Goal: Information Seeking & Learning: Learn about a topic

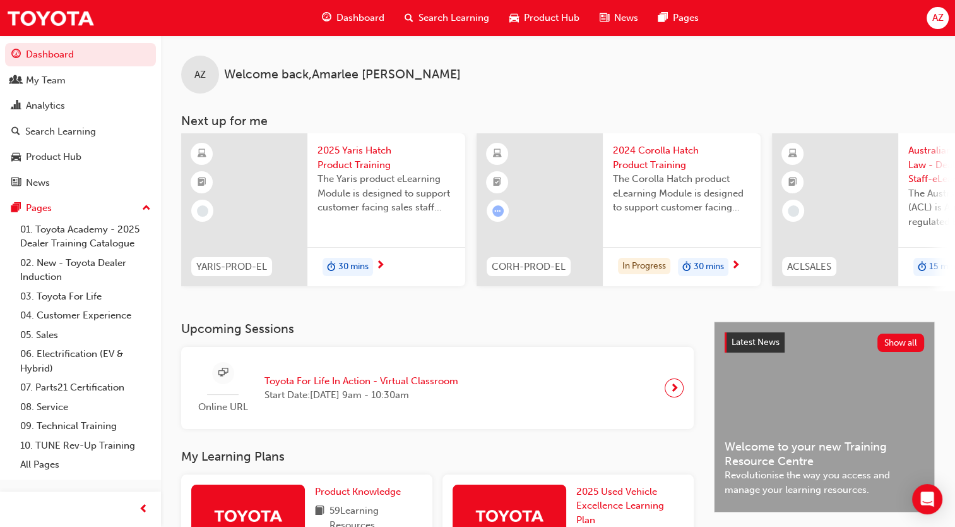
click at [364, 20] on span "Dashboard" at bounding box center [360, 18] width 48 height 15
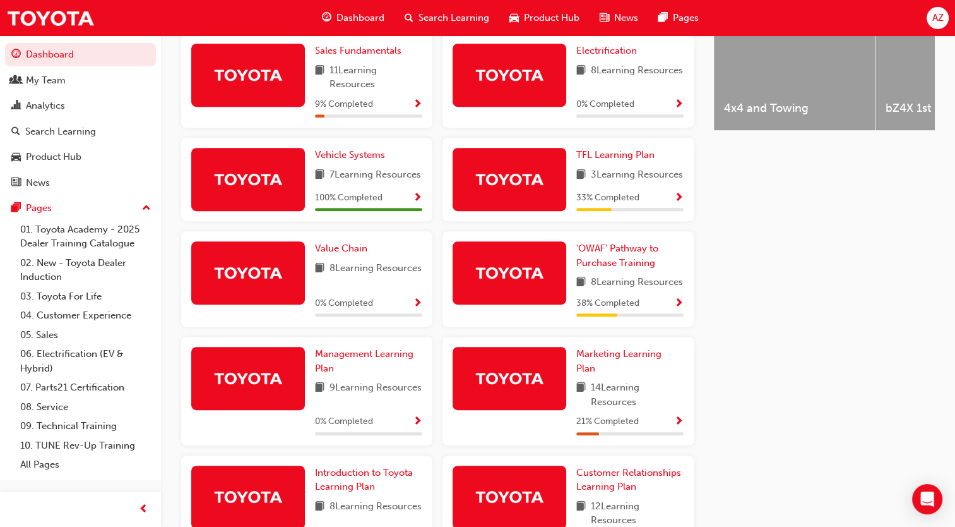
scroll to position [689, 0]
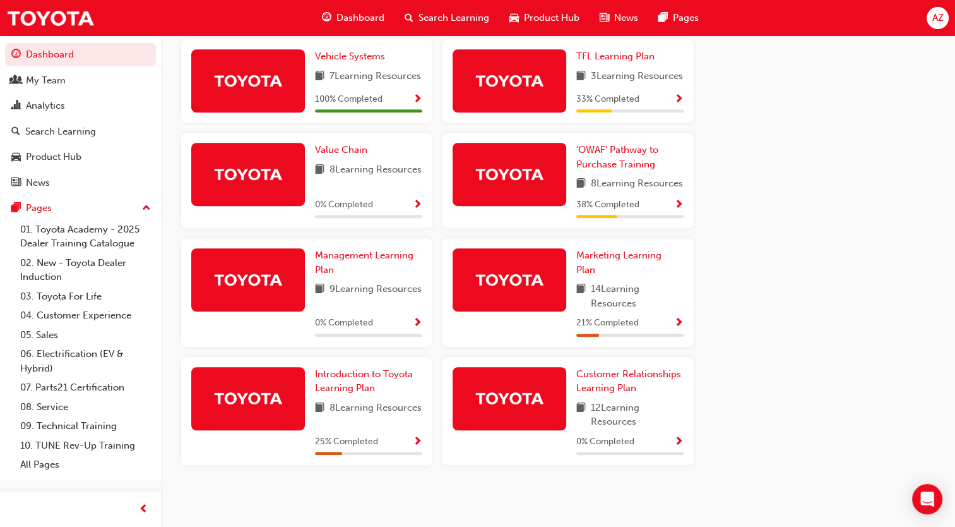
click at [676, 329] on span "Show Progress" at bounding box center [678, 323] width 9 height 11
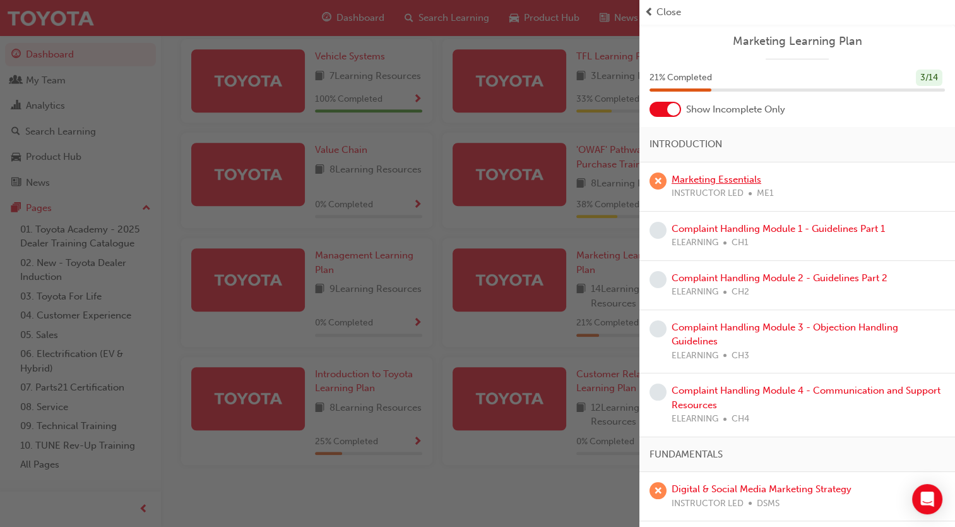
click at [741, 181] on link "Marketing Essentials" at bounding box center [717, 179] width 90 height 11
click at [654, 9] on div "Close" at bounding box center [798, 12] width 306 height 15
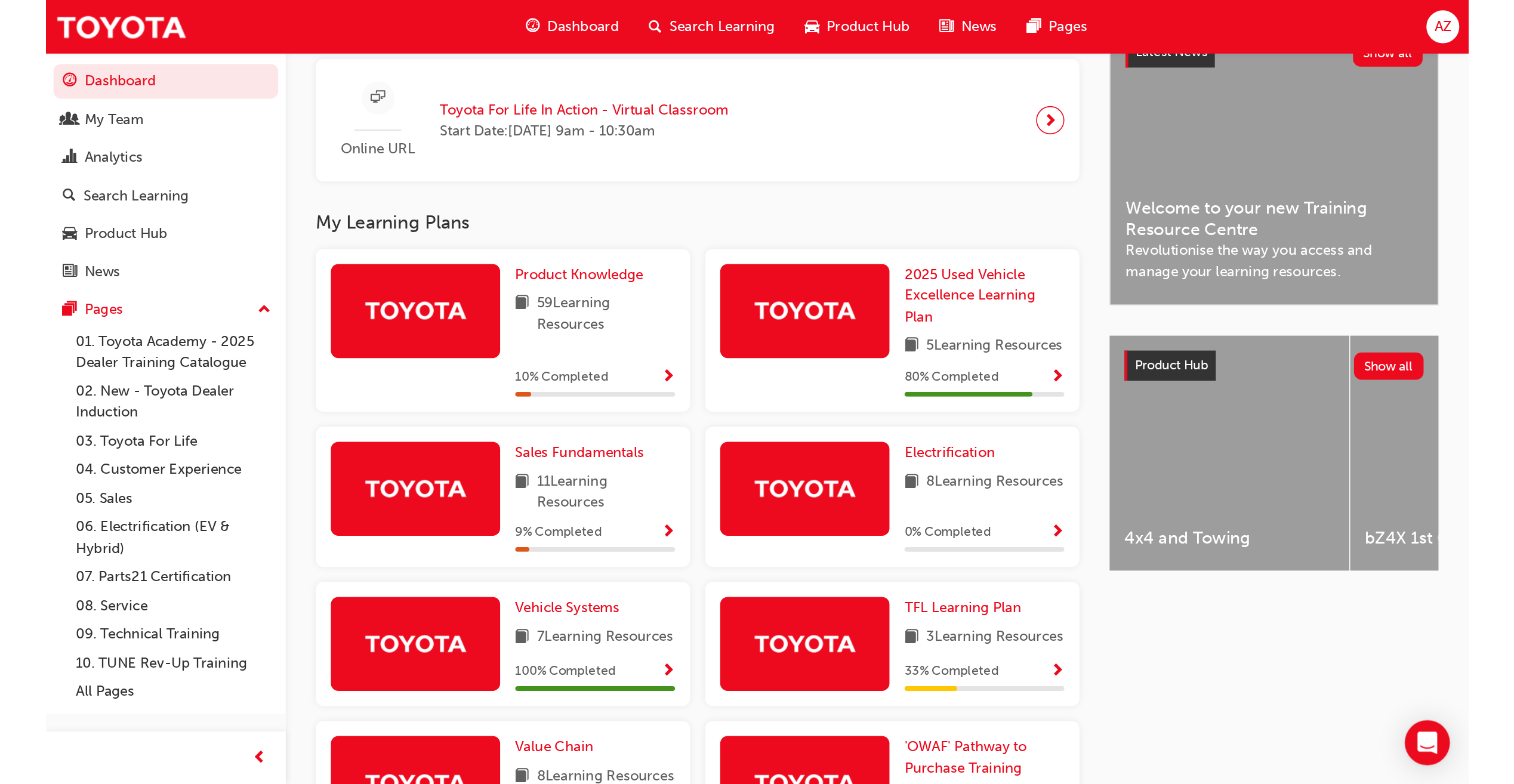
scroll to position [247, 0]
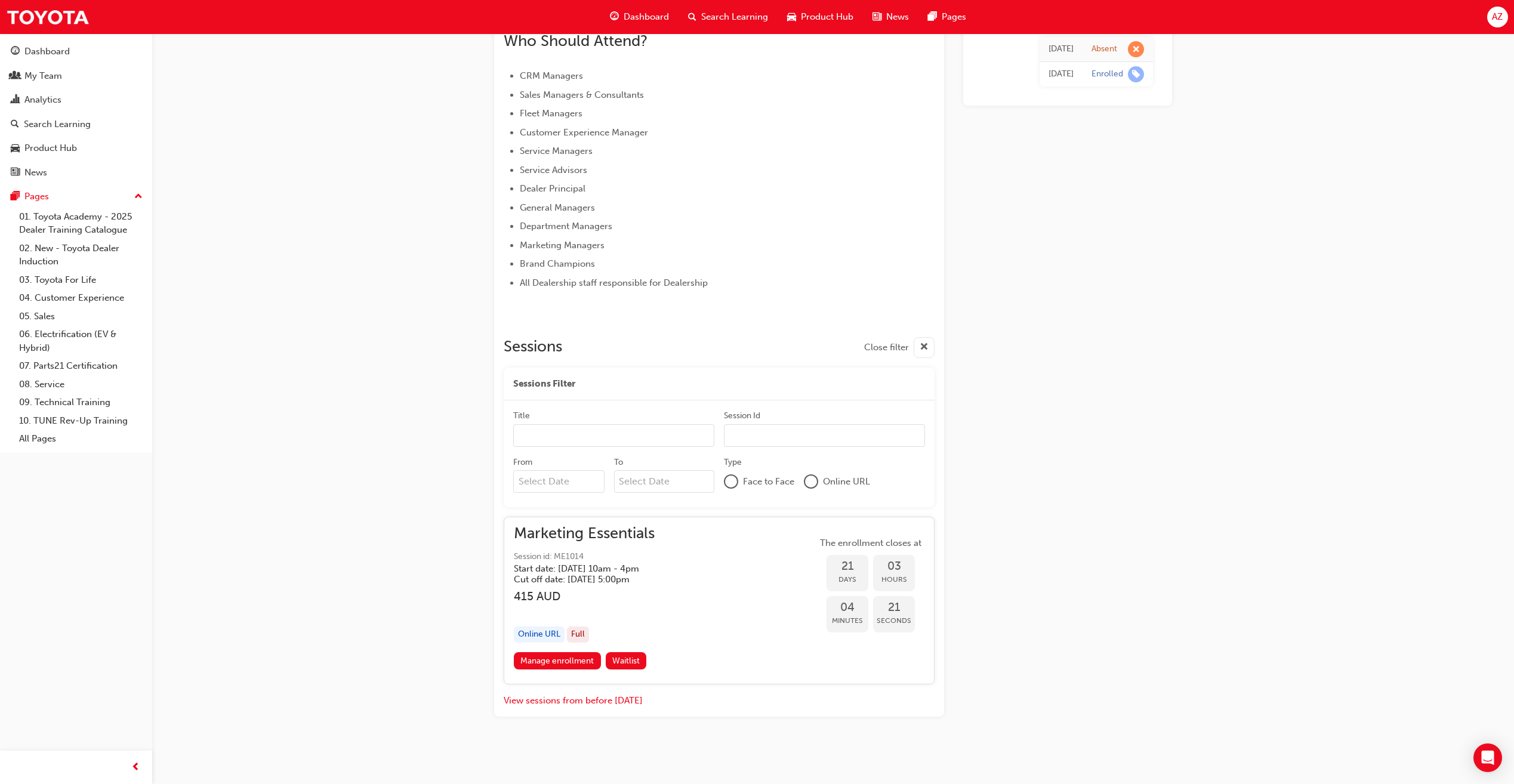
scroll to position [541, 0]
click at [561, 475] on input "From Previous Month Next Month August 2025 Su Mo Tu We Th Fr Sa 27 28 29 30 31 …" at bounding box center [559, 481] width 92 height 23
click at [559, 475] on input "From Previous Month Next Month August 2025 Su Mo Tu We Th Fr Sa 27 28 29 30 31 …" at bounding box center [559, 481] width 92 height 23
click at [741, 497] on div "Marketing Essentials Session id: ME1014 Start date: Tue 9 Sep 2025 , 10am - 4pm…" at bounding box center [719, 588] width 410 height 125
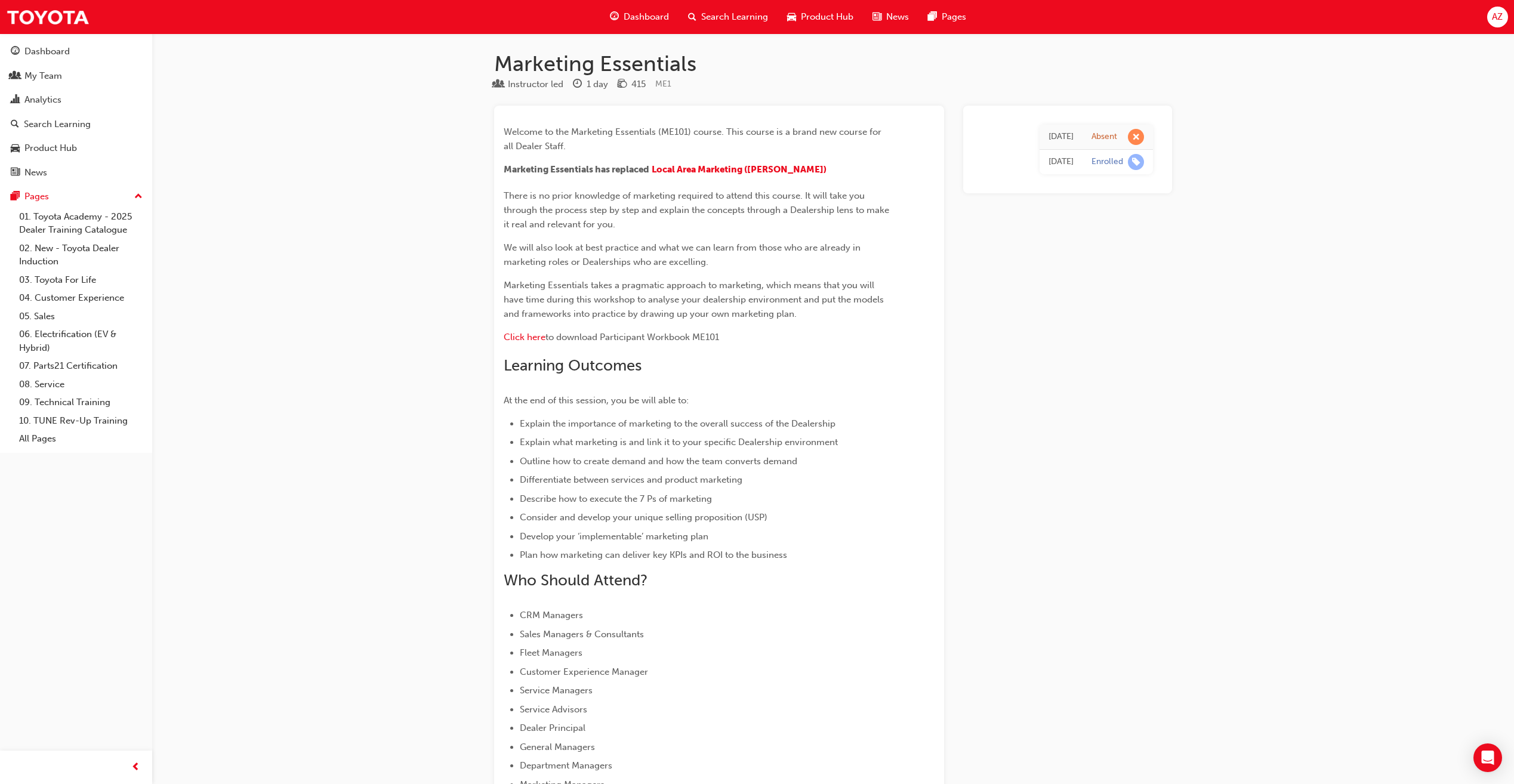
scroll to position [0, 0]
click at [911, 139] on span "learningRecordVerb_ABSENT-icon" at bounding box center [1135, 138] width 16 height 16
click at [911, 166] on span "learningRecordVerb_ENROLL-icon" at bounding box center [1135, 163] width 16 height 16
click at [911, 138] on div "Thu 17 Apr 2025" at bounding box center [1060, 139] width 26 height 14
click at [617, 17] on span "guage-icon" at bounding box center [613, 17] width 9 height 15
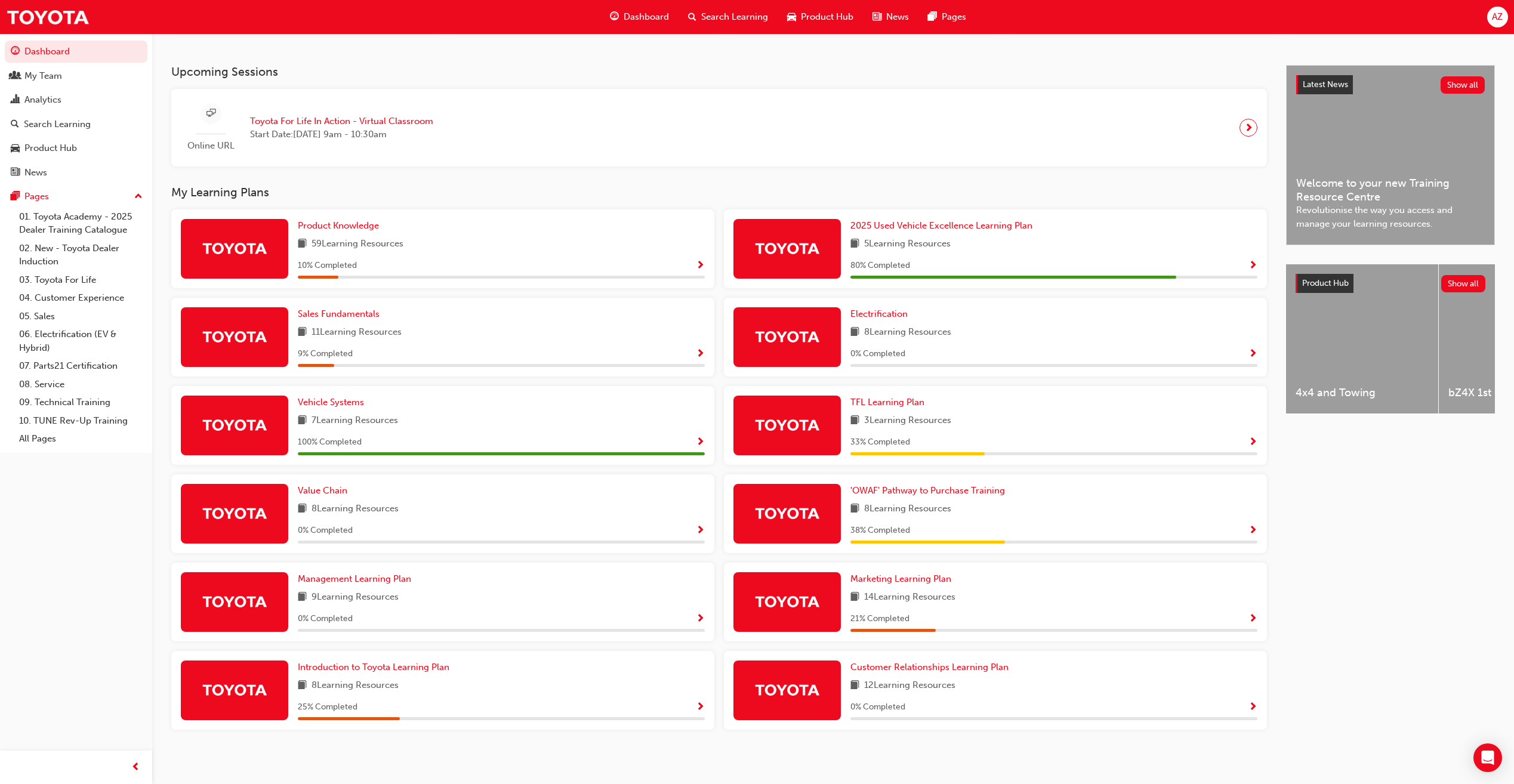
scroll to position [247, 0]
